Goal: Information Seeking & Learning: Learn about a topic

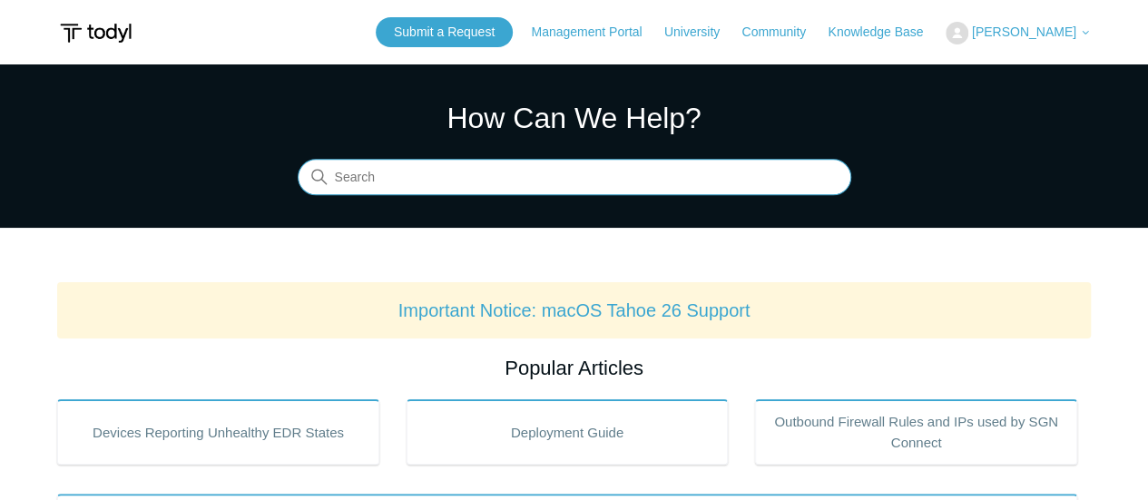
click at [673, 181] on input "Search" at bounding box center [575, 178] width 554 height 36
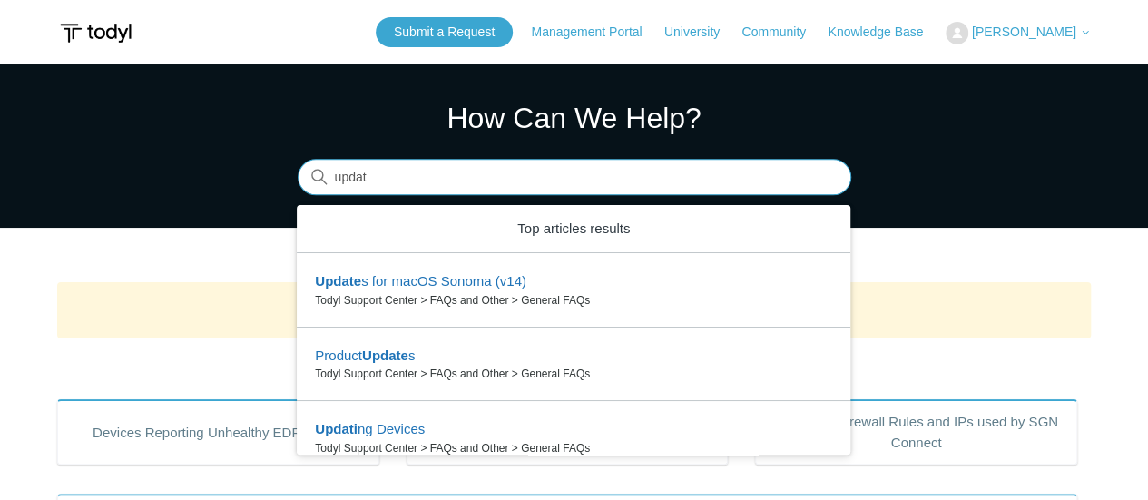
type input "updat"
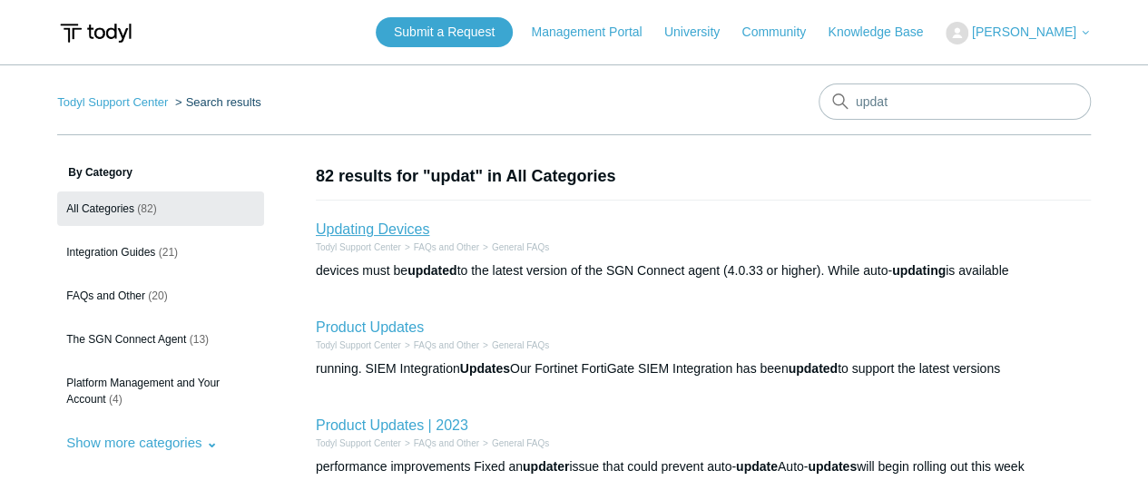
click at [408, 231] on link "Updating Devices" at bounding box center [372, 228] width 113 height 15
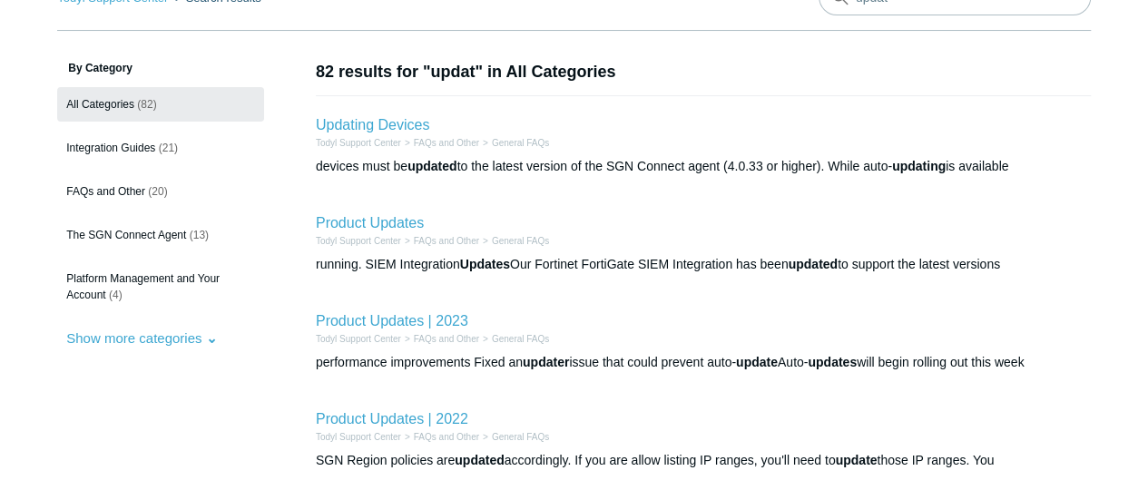
scroll to position [105, 0]
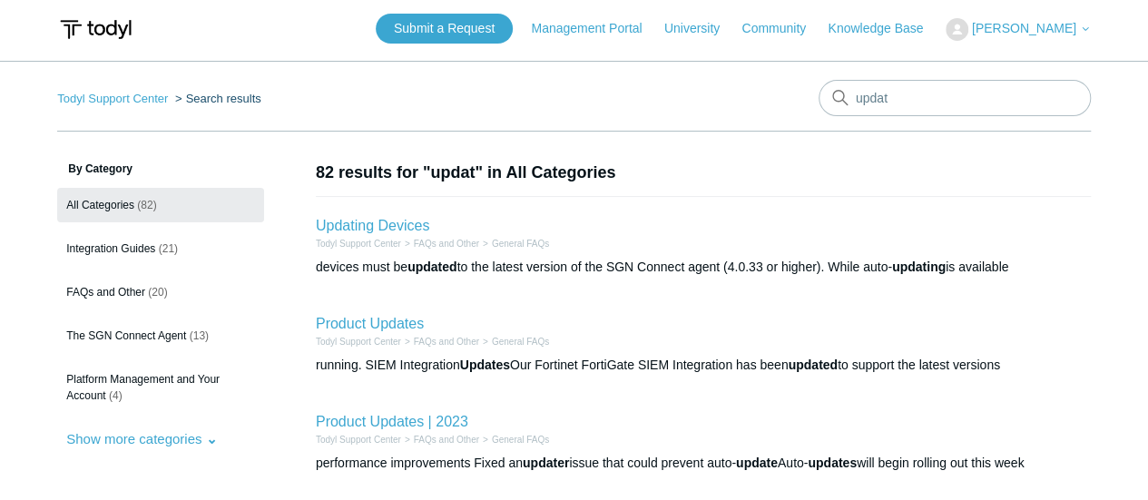
scroll to position [3, 0]
click at [888, 95] on input "updat" at bounding box center [955, 99] width 272 height 36
type input "starting up"
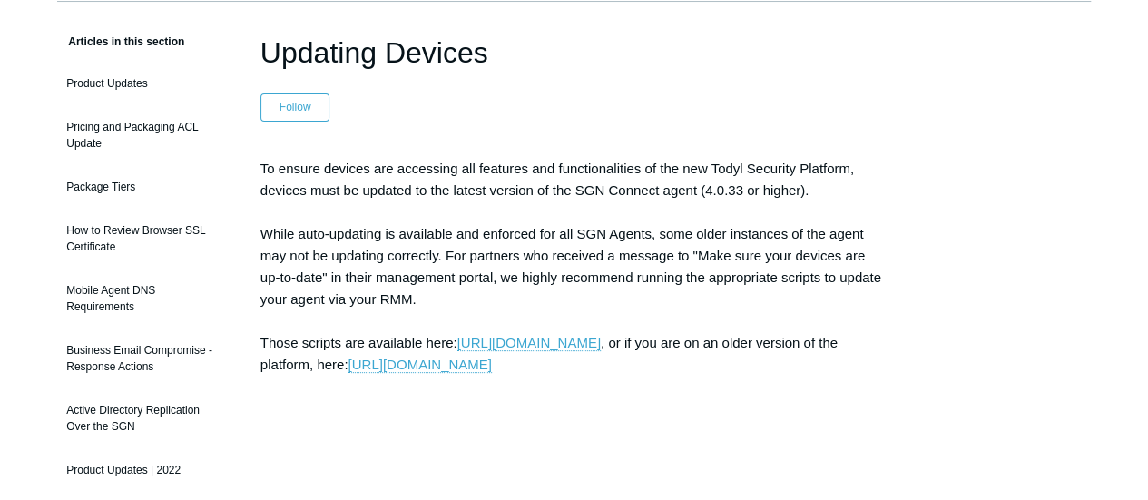
scroll to position [150, 0]
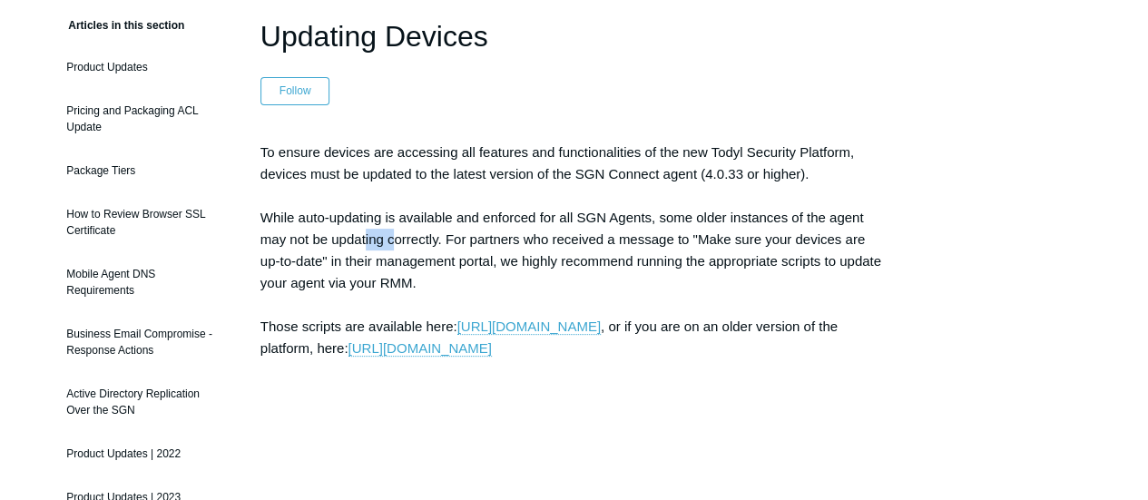
drag, startPoint x: 365, startPoint y: 241, endPoint x: 405, endPoint y: 239, distance: 40.0
click at [405, 239] on p "To ensure devices are accessing all features and functionalities of the new Tod…" at bounding box center [573, 294] width 627 height 305
click at [483, 319] on link "https://portal.todyl.com/deployment/groups" at bounding box center [528, 327] width 143 height 16
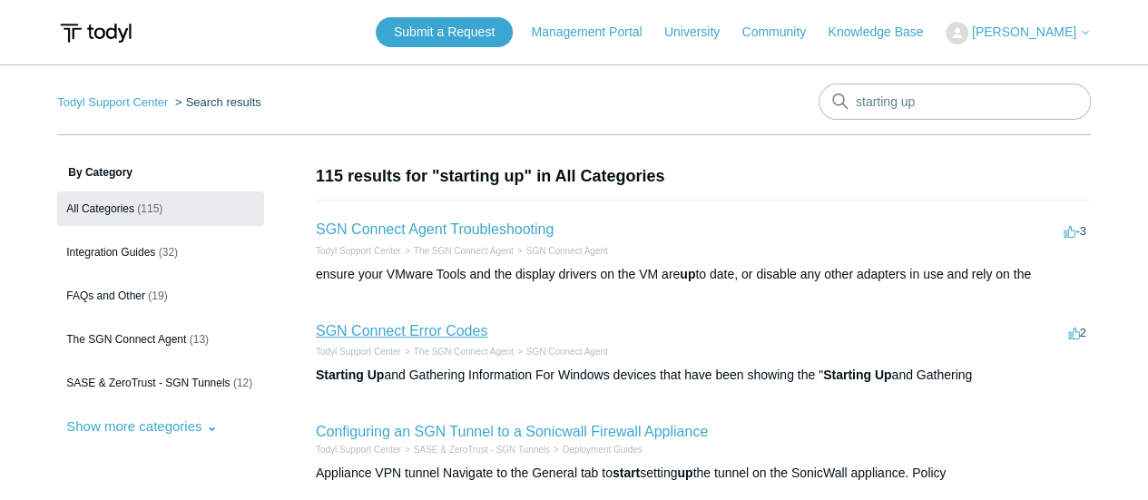
click at [448, 333] on link "SGN Connect Error Codes" at bounding box center [402, 330] width 172 height 15
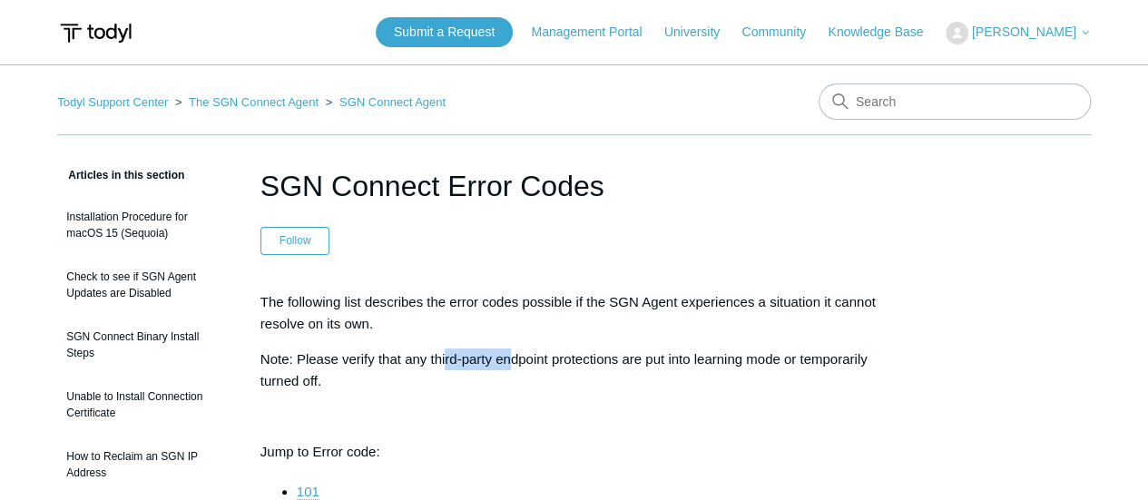
drag, startPoint x: 444, startPoint y: 364, endPoint x: 519, endPoint y: 361, distance: 75.4
click at [519, 361] on p "Note: Please verify that any third-party endpoint protections are put into lear…" at bounding box center [573, 371] width 627 height 44
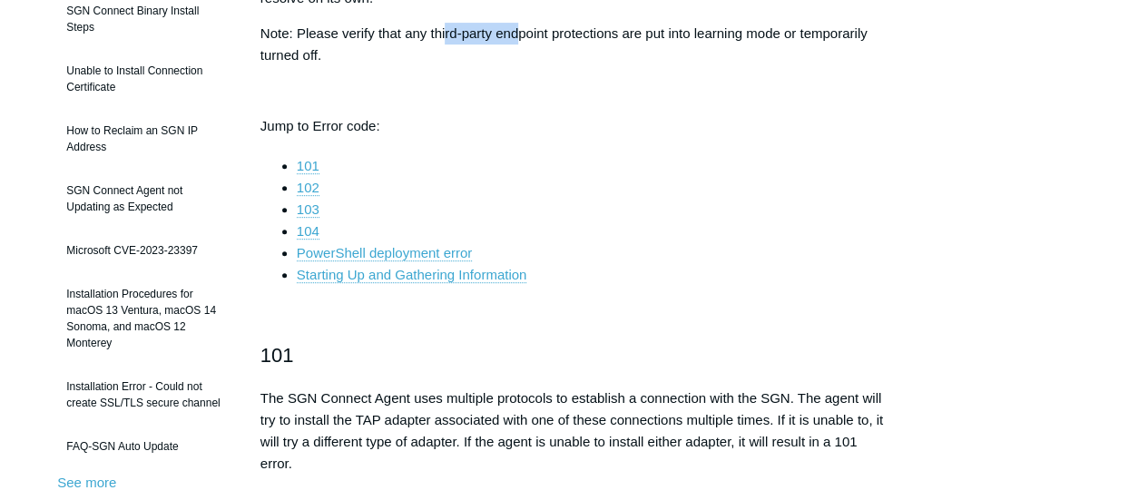
scroll to position [327, 0]
click at [474, 277] on link "Starting Up and Gathering Information" at bounding box center [412, 274] width 230 height 16
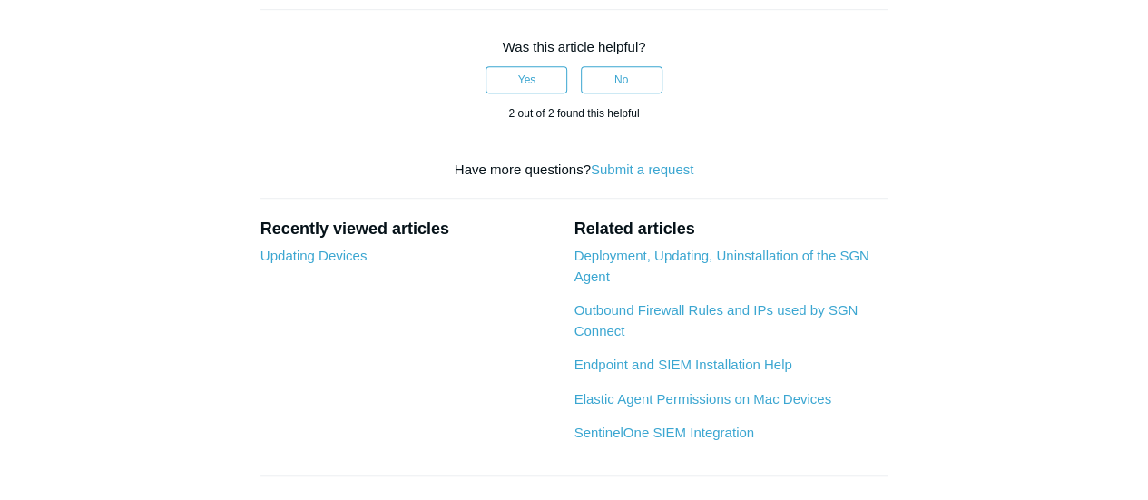
scroll to position [7416, 0]
